Goal: Transaction & Acquisition: Purchase product/service

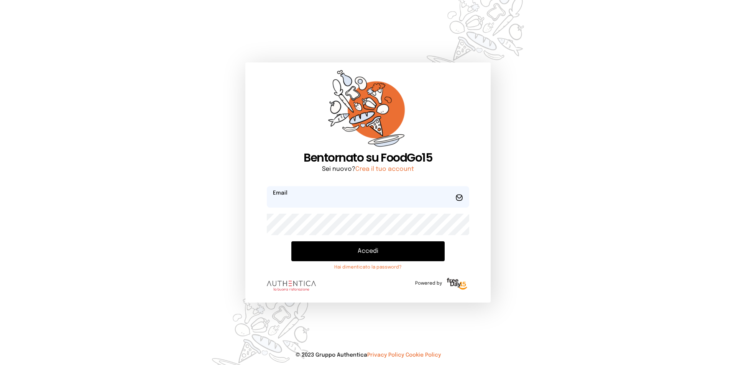
type input "**********"
click at [369, 248] on button "Accedi" at bounding box center [367, 251] width 153 height 20
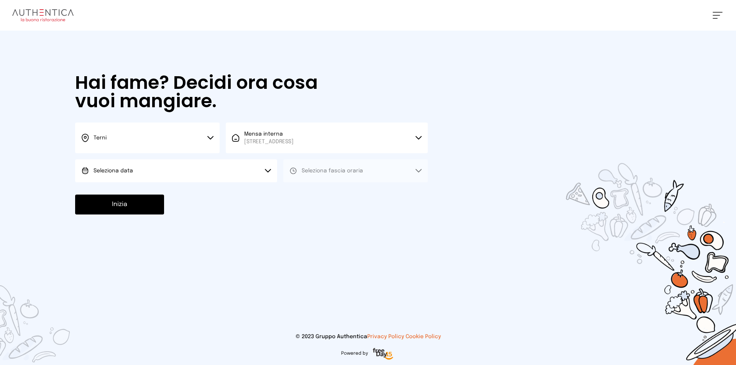
click at [270, 174] on button "Seleziona data" at bounding box center [176, 170] width 202 height 23
click at [149, 197] on li "[DATE], [DATE]" at bounding box center [176, 192] width 202 height 20
click at [382, 172] on button "Seleziona fascia oraria" at bounding box center [355, 170] width 144 height 23
click at [346, 190] on li "Pranzo" at bounding box center [355, 192] width 144 height 20
click at [126, 202] on button "Inizia" at bounding box center [119, 205] width 89 height 20
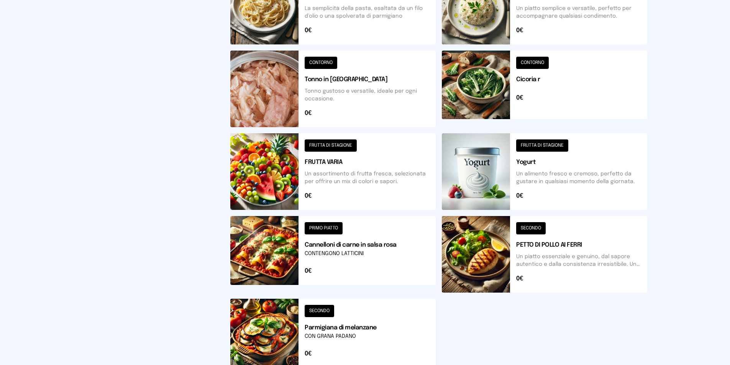
scroll to position [262, 0]
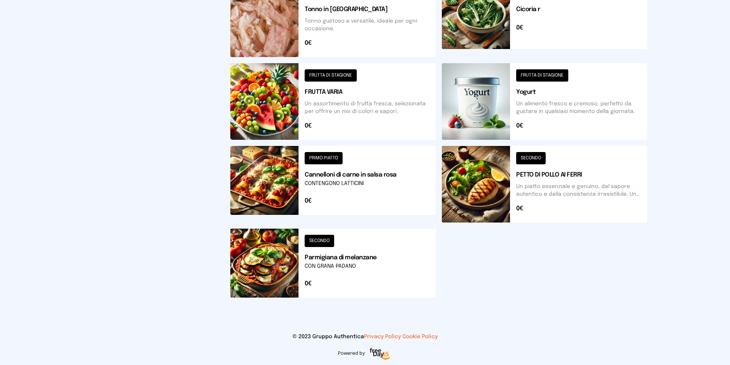
click at [350, 180] on button at bounding box center [332, 184] width 205 height 77
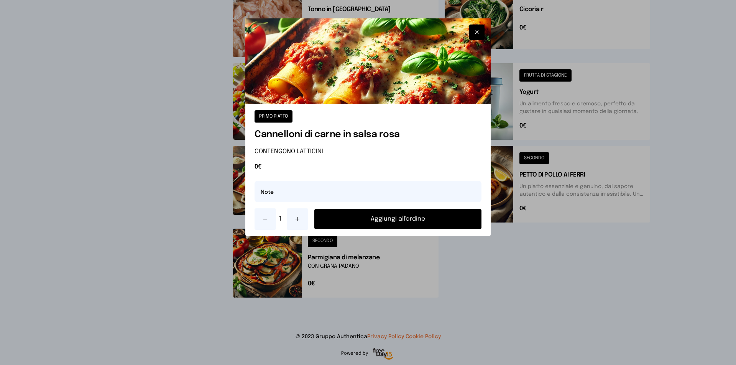
click at [395, 220] on button "Aggiungi all'ordine" at bounding box center [397, 219] width 167 height 20
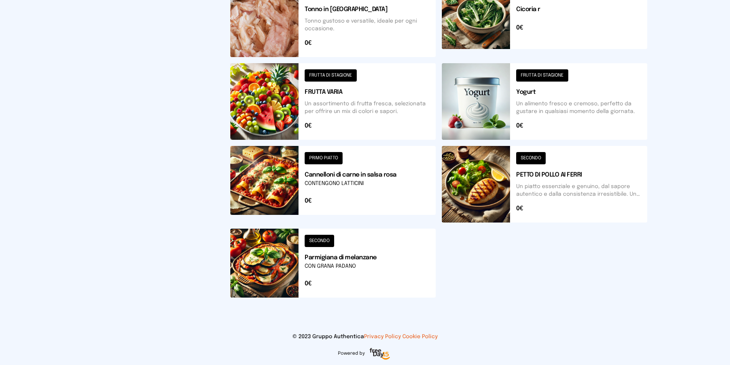
click at [563, 175] on button at bounding box center [544, 184] width 205 height 77
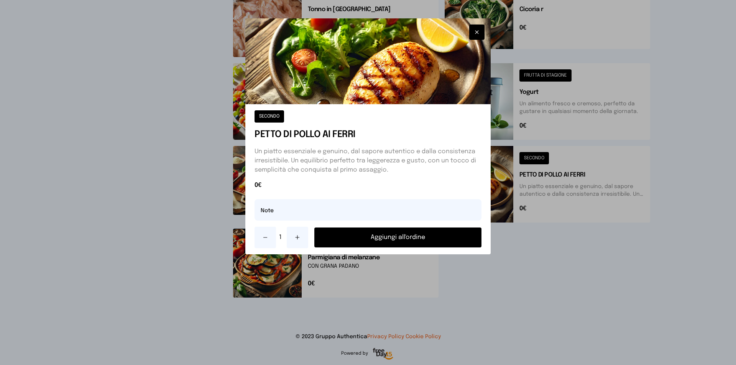
click at [391, 239] on button "Aggiungi all'ordine" at bounding box center [397, 238] width 167 height 20
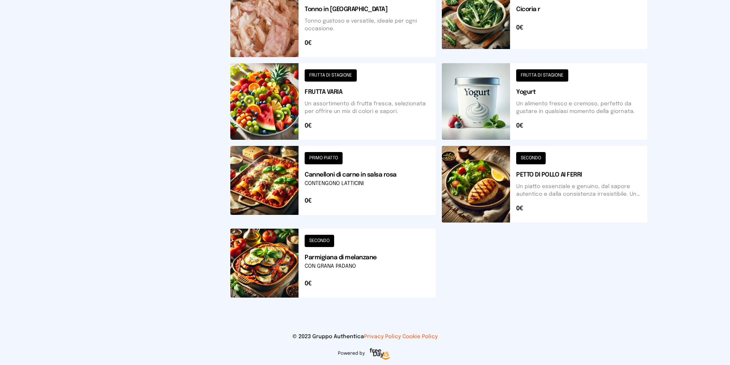
scroll to position [0, 0]
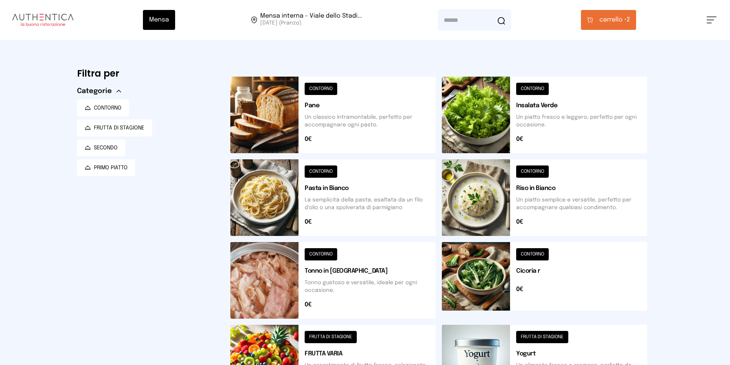
click at [628, 18] on span "carrello • 2" at bounding box center [614, 19] width 31 height 9
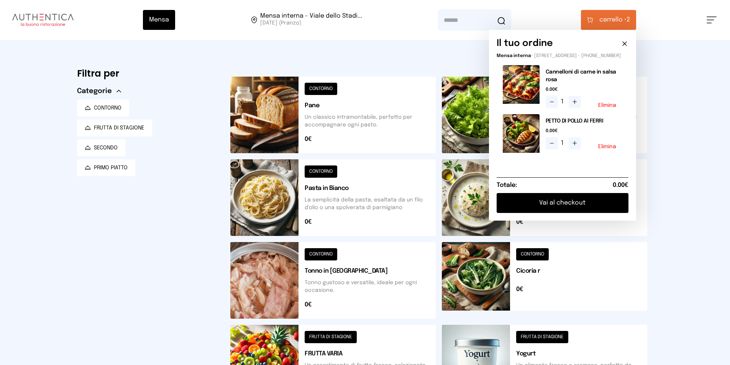
click at [627, 43] on icon at bounding box center [625, 44] width 4 height 4
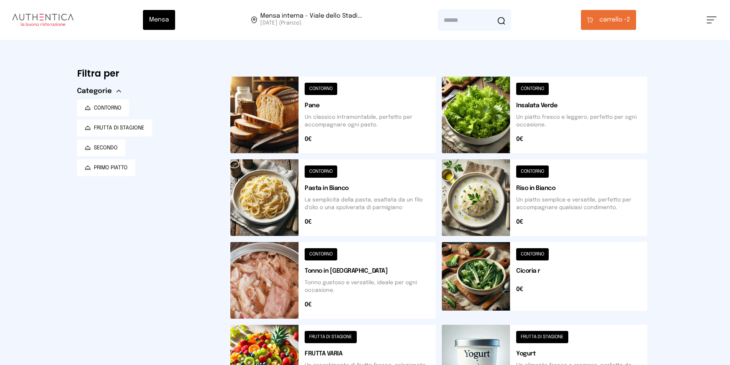
click at [548, 120] on button at bounding box center [544, 115] width 205 height 77
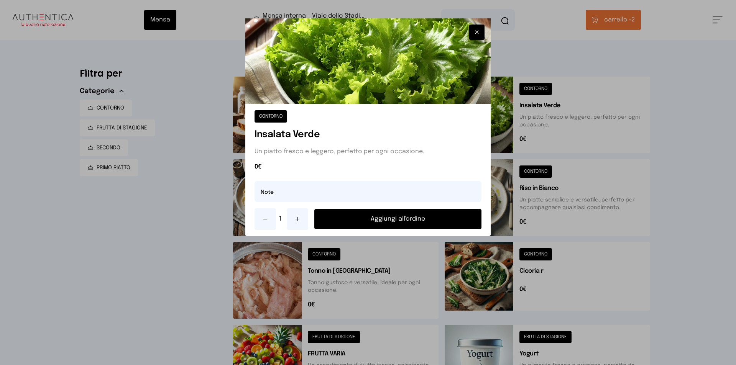
click at [389, 217] on button "Aggiungi all'ordine" at bounding box center [397, 219] width 167 height 20
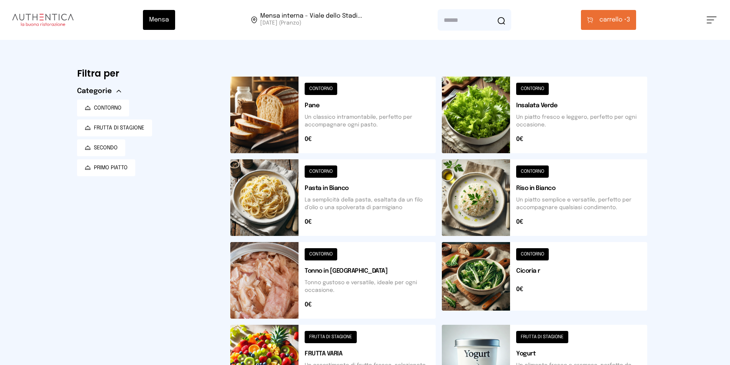
click at [614, 21] on span "carrello •" at bounding box center [612, 19] width 27 height 9
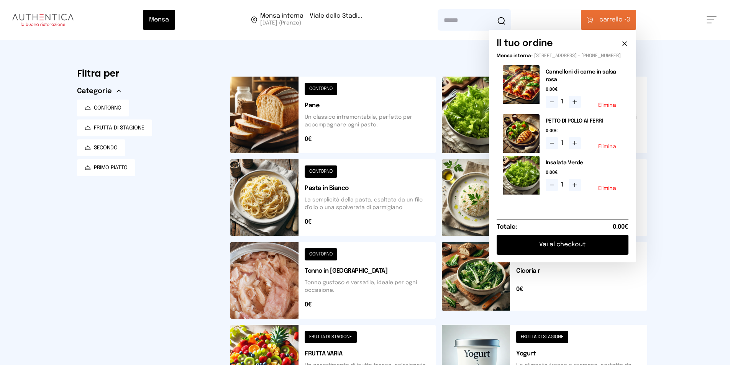
click at [568, 249] on button "Vai al checkout" at bounding box center [563, 245] width 132 height 20
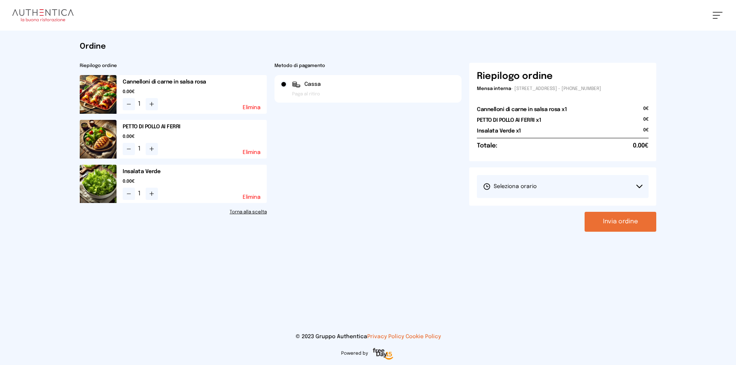
click at [612, 222] on button "Invia ordine" at bounding box center [620, 222] width 72 height 20
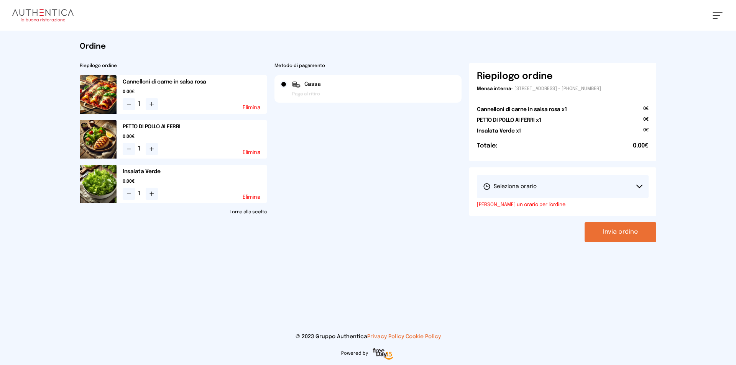
click at [642, 180] on button "Seleziona orario" at bounding box center [563, 186] width 172 height 23
click at [543, 209] on li "1° Turno (13:00 - 15:00)" at bounding box center [563, 208] width 172 height 20
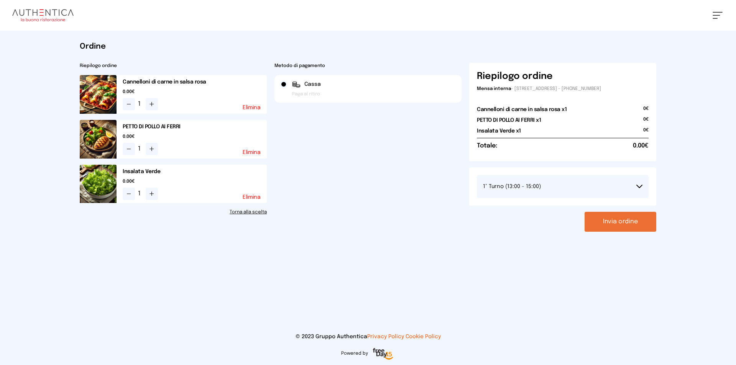
click at [621, 222] on button "Invia ordine" at bounding box center [620, 222] width 72 height 20
